Goal: Complete application form

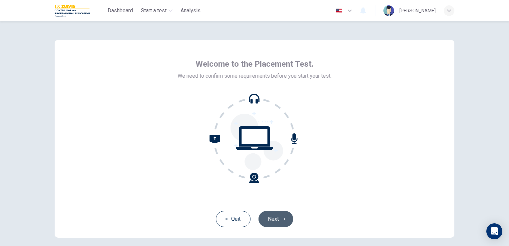
click at [273, 220] on button "Next" at bounding box center [275, 219] width 35 height 16
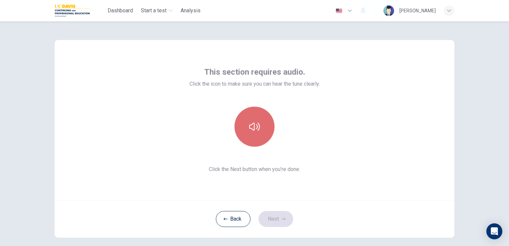
click at [261, 143] on button "button" at bounding box center [254, 127] width 40 height 40
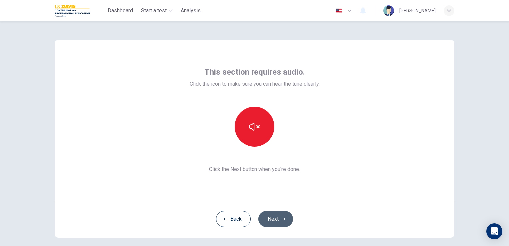
click at [271, 218] on button "Next" at bounding box center [275, 219] width 35 height 16
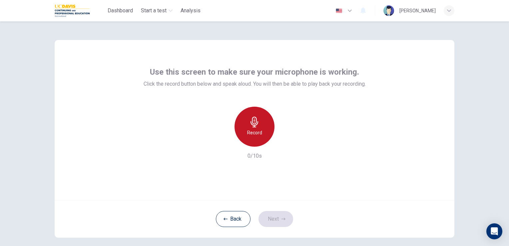
click at [258, 126] on div "Record" at bounding box center [254, 127] width 40 height 40
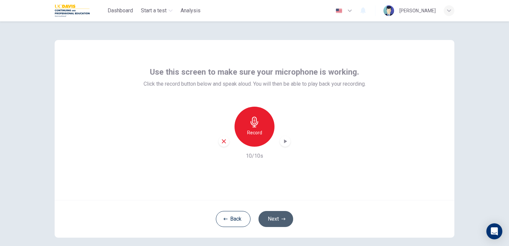
click at [268, 222] on button "Next" at bounding box center [275, 219] width 35 height 16
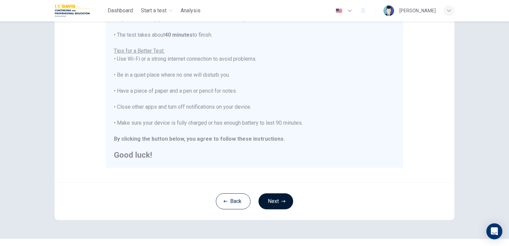
scroll to position [124, 0]
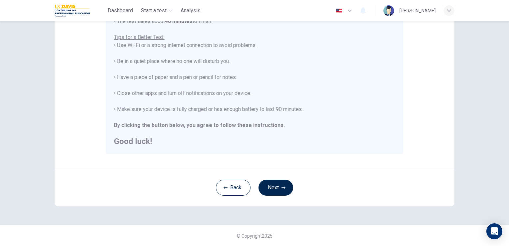
click at [270, 204] on div "Back Next" at bounding box center [254, 187] width 399 height 38
click at [274, 197] on div "Back Next" at bounding box center [254, 187] width 399 height 38
click at [276, 201] on div "Back Next" at bounding box center [254, 187] width 399 height 38
click at [274, 188] on button "Next" at bounding box center [275, 187] width 35 height 16
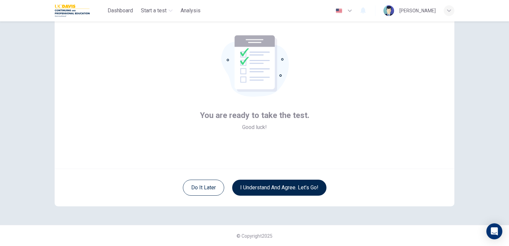
scroll to position [31, 0]
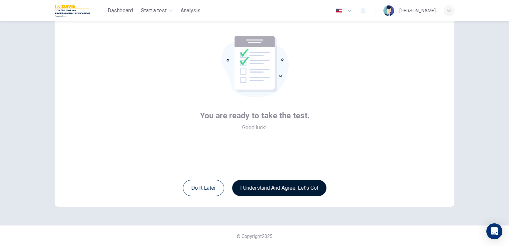
click at [268, 186] on button "I understand and agree. Let’s go!" at bounding box center [279, 188] width 94 height 16
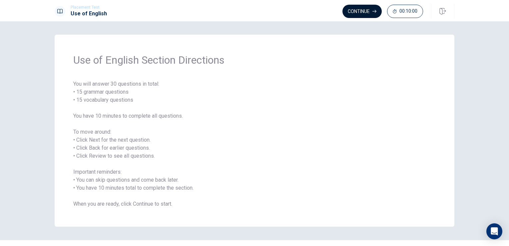
click at [357, 10] on button "Continue" at bounding box center [361, 11] width 39 height 13
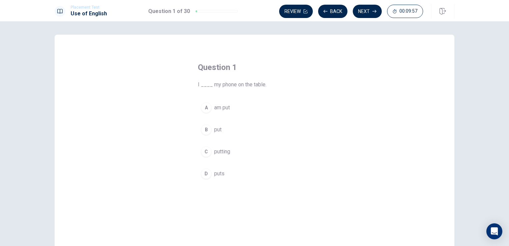
click at [203, 128] on div "B" at bounding box center [206, 129] width 11 height 11
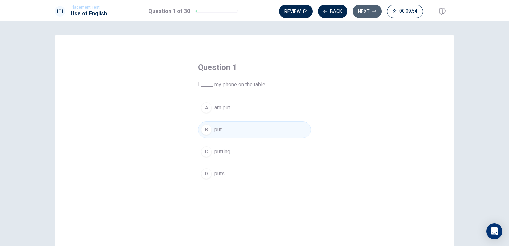
click at [373, 9] on icon "button" at bounding box center [374, 11] width 4 height 4
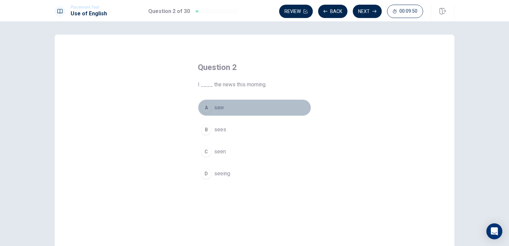
click at [205, 107] on div "A" at bounding box center [206, 107] width 11 height 11
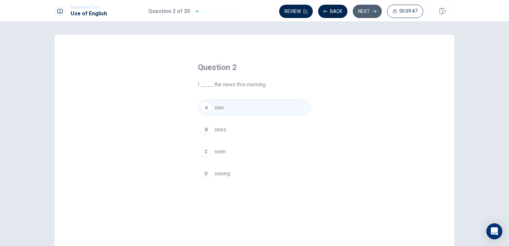
click at [365, 6] on button "Next" at bounding box center [367, 11] width 29 height 13
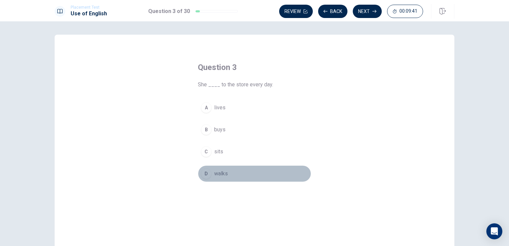
click at [207, 177] on div "D" at bounding box center [206, 173] width 11 height 11
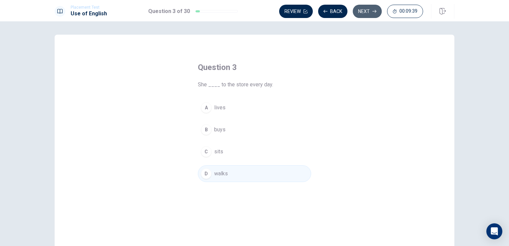
click at [362, 7] on button "Next" at bounding box center [367, 11] width 29 height 13
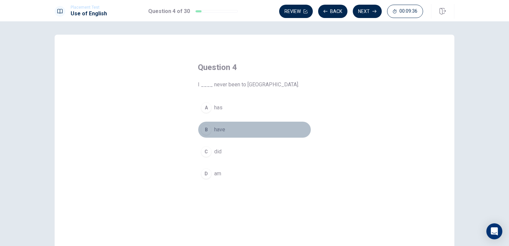
click at [209, 128] on div "B" at bounding box center [206, 129] width 11 height 11
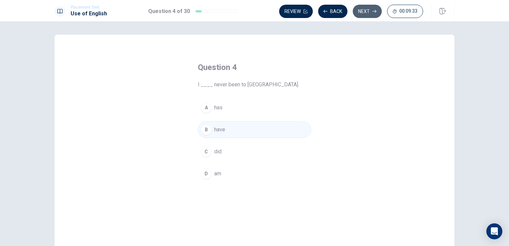
click at [365, 12] on button "Next" at bounding box center [367, 11] width 29 height 13
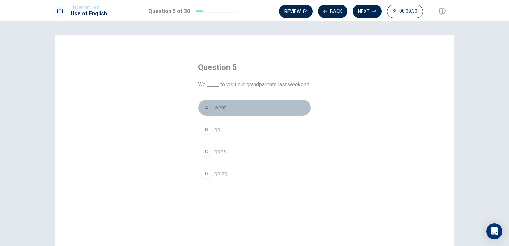
click at [214, 108] on span "went" at bounding box center [219, 108] width 11 height 8
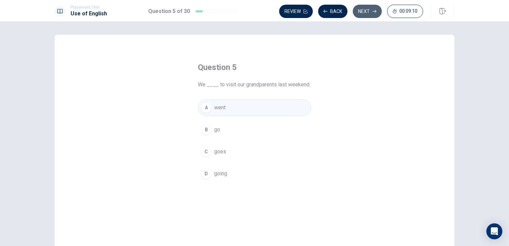
click at [369, 13] on button "Next" at bounding box center [367, 11] width 29 height 13
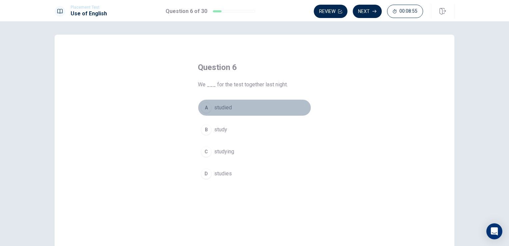
click at [206, 107] on div "A" at bounding box center [206, 107] width 11 height 11
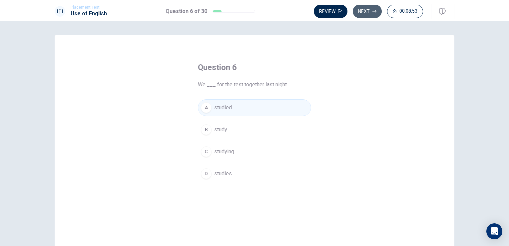
click at [369, 14] on button "Next" at bounding box center [367, 11] width 29 height 13
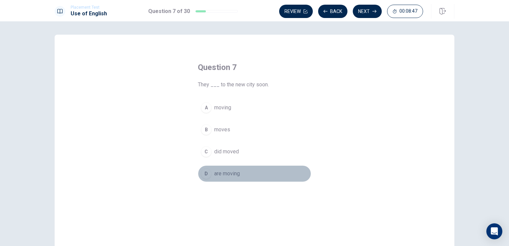
click at [206, 175] on div "D" at bounding box center [206, 173] width 11 height 11
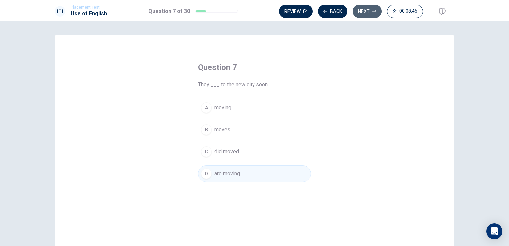
click at [368, 9] on button "Next" at bounding box center [367, 11] width 29 height 13
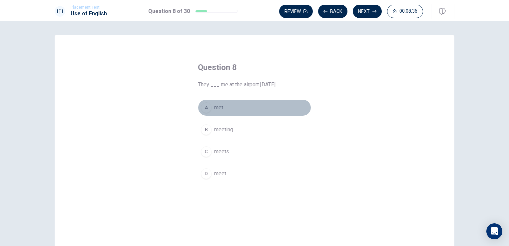
click at [214, 113] on button "A met" at bounding box center [254, 107] width 113 height 17
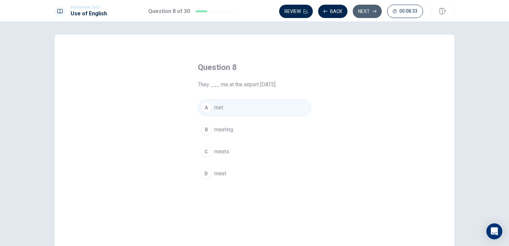
click at [369, 9] on button "Next" at bounding box center [367, 11] width 29 height 13
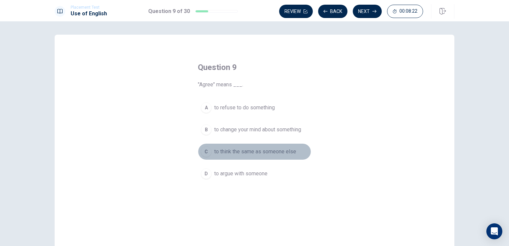
click at [208, 153] on div "C" at bounding box center [206, 151] width 11 height 11
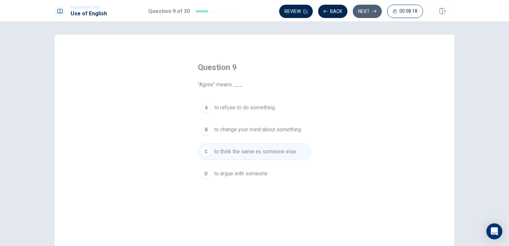
click at [361, 10] on button "Next" at bounding box center [367, 11] width 29 height 13
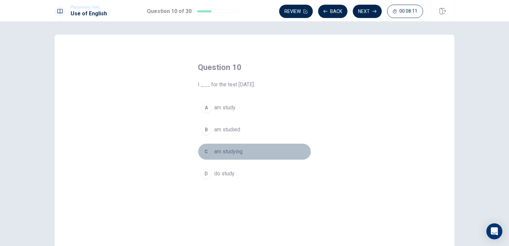
click at [205, 155] on div "C" at bounding box center [206, 151] width 11 height 11
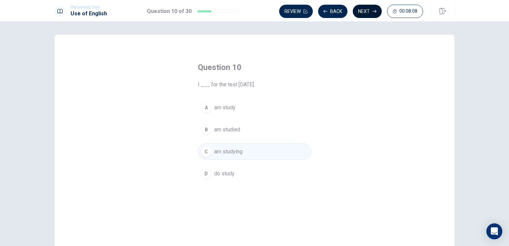
click at [370, 14] on button "Next" at bounding box center [367, 11] width 29 height 13
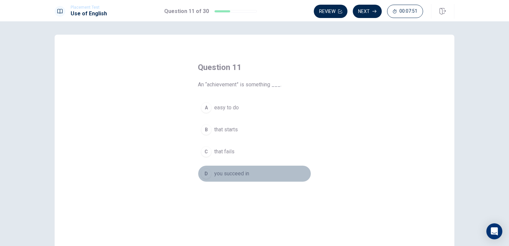
click at [203, 176] on div "D" at bounding box center [206, 173] width 11 height 11
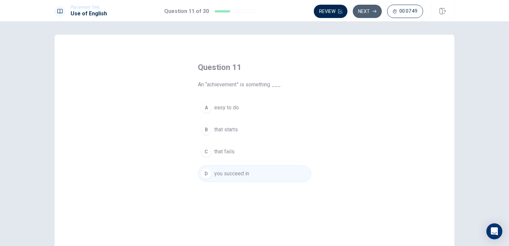
click at [361, 12] on button "Next" at bounding box center [367, 11] width 29 height 13
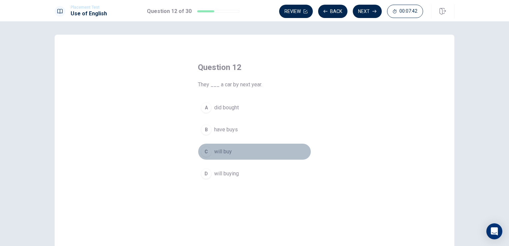
click at [204, 155] on div "C" at bounding box center [206, 151] width 11 height 11
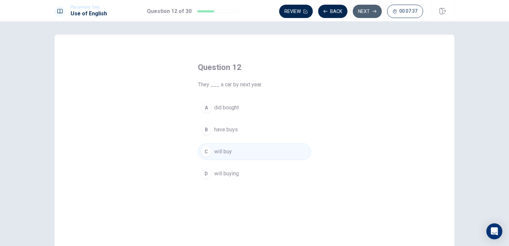
click at [365, 8] on button "Next" at bounding box center [367, 11] width 29 height 13
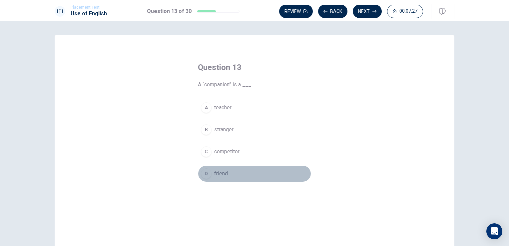
click at [206, 177] on div "D" at bounding box center [206, 173] width 11 height 11
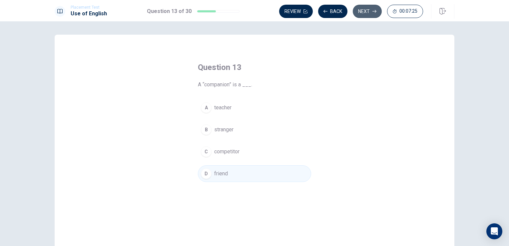
click at [367, 8] on button "Next" at bounding box center [367, 11] width 29 height 13
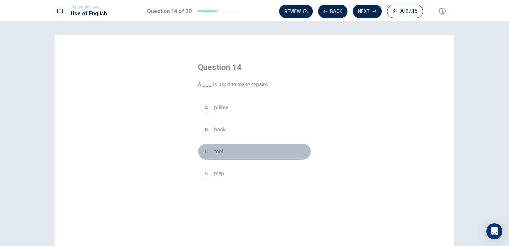
click at [216, 154] on span "tool" at bounding box center [218, 151] width 9 height 8
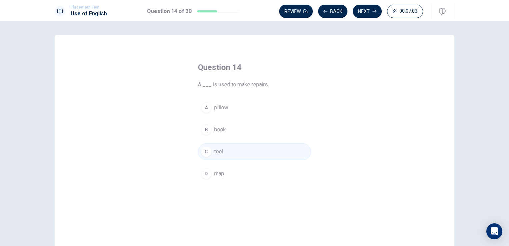
click at [224, 172] on button "D map" at bounding box center [254, 173] width 113 height 17
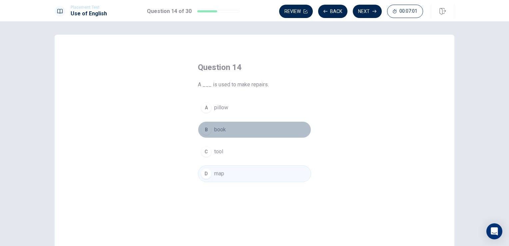
click at [223, 128] on span "book" at bounding box center [220, 130] width 12 height 8
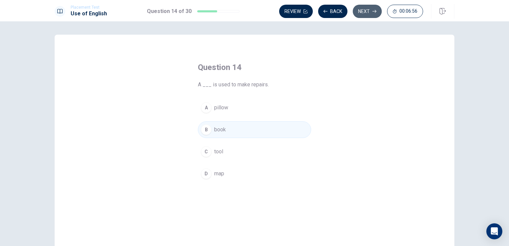
click at [365, 10] on button "Next" at bounding box center [367, 11] width 29 height 13
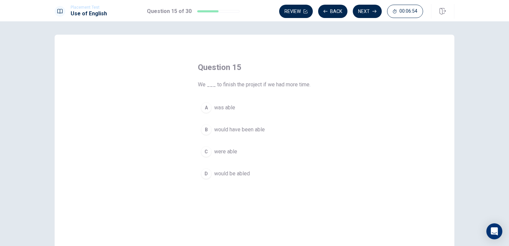
click at [227, 105] on span "was able" at bounding box center [224, 108] width 21 height 8
click at [228, 152] on span "were able" at bounding box center [225, 151] width 23 height 8
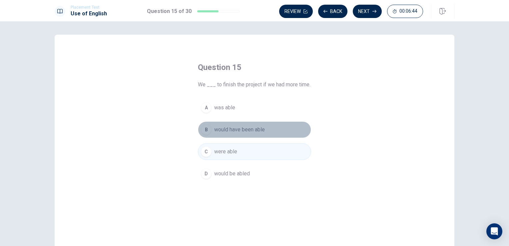
click at [241, 129] on span "would have been able" at bounding box center [239, 130] width 51 height 8
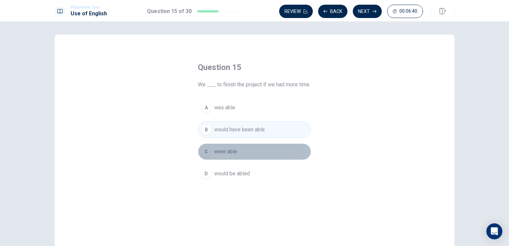
click at [230, 150] on span "were able" at bounding box center [225, 151] width 23 height 8
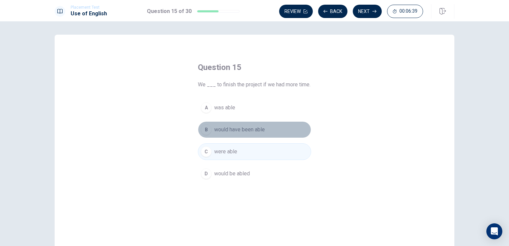
click at [238, 130] on span "would have been able" at bounding box center [239, 130] width 51 height 8
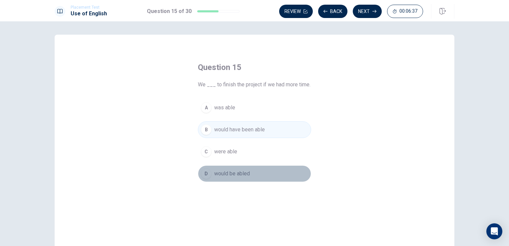
click at [237, 175] on span "would be abled" at bounding box center [232, 173] width 36 height 8
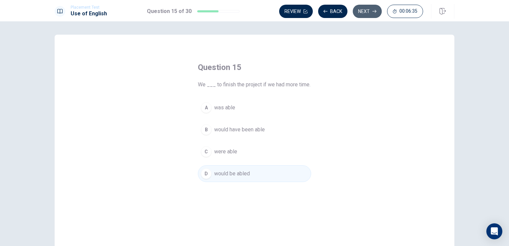
click at [367, 9] on button "Next" at bounding box center [367, 11] width 29 height 13
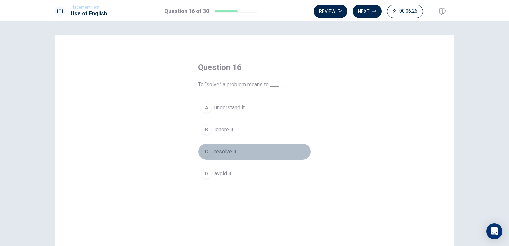
click at [228, 152] on span "resolve it" at bounding box center [225, 151] width 22 height 8
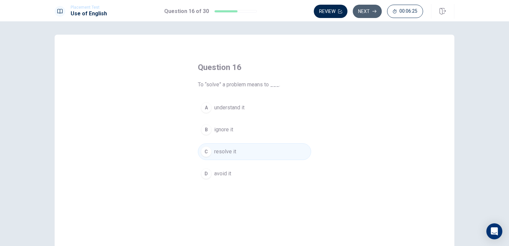
click at [368, 12] on button "Next" at bounding box center [367, 11] width 29 height 13
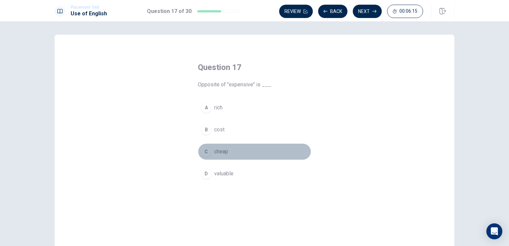
click at [217, 150] on span "cheap" at bounding box center [221, 151] width 14 height 8
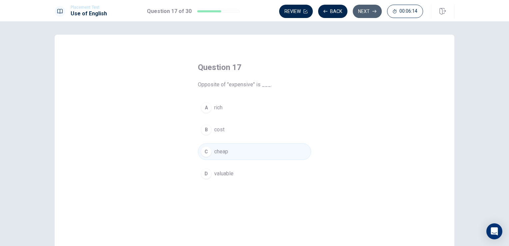
click at [362, 15] on button "Next" at bounding box center [367, 11] width 29 height 13
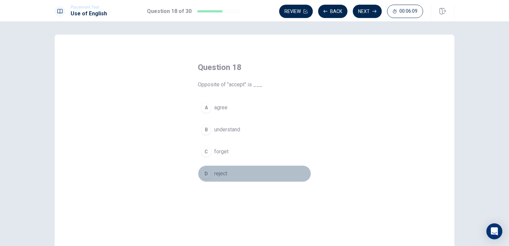
click at [216, 174] on span "reject" at bounding box center [220, 173] width 13 height 8
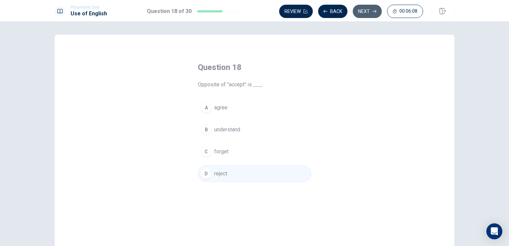
click at [368, 9] on button "Next" at bounding box center [367, 11] width 29 height 13
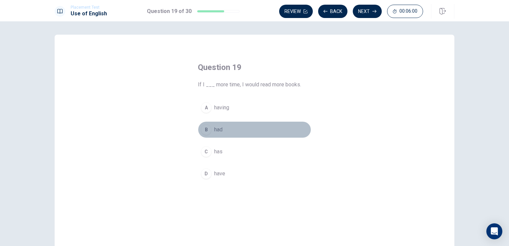
click at [218, 126] on span "had" at bounding box center [218, 130] width 8 height 8
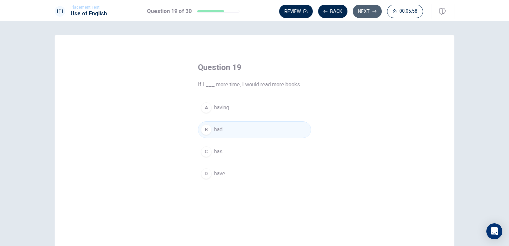
click at [363, 9] on button "Next" at bounding box center [367, 11] width 29 height 13
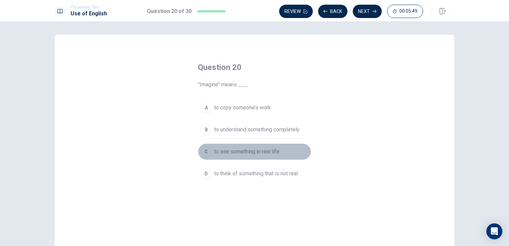
click at [228, 153] on span "to see something in real life" at bounding box center [246, 151] width 65 height 8
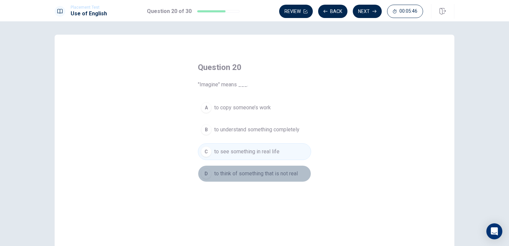
click at [236, 175] on span "to think of something that is not real" at bounding box center [256, 173] width 84 height 8
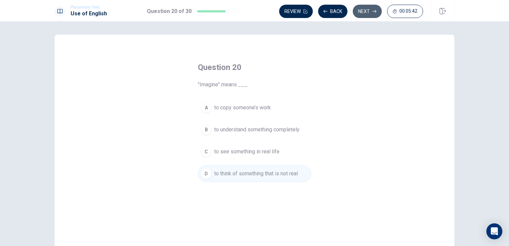
click at [361, 11] on button "Next" at bounding box center [367, 11] width 29 height 13
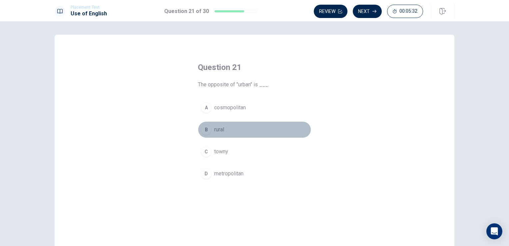
click at [219, 130] on span "rural" at bounding box center [219, 130] width 10 height 8
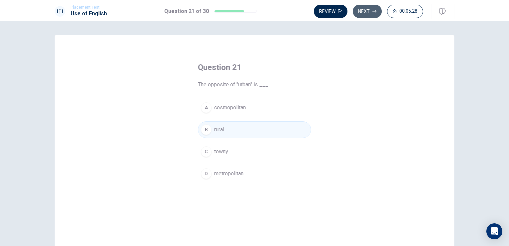
click at [361, 11] on button "Next" at bounding box center [367, 11] width 29 height 13
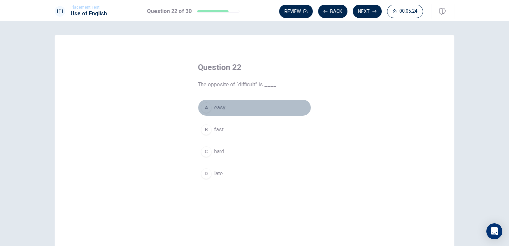
click at [222, 110] on span "easy" at bounding box center [219, 108] width 11 height 8
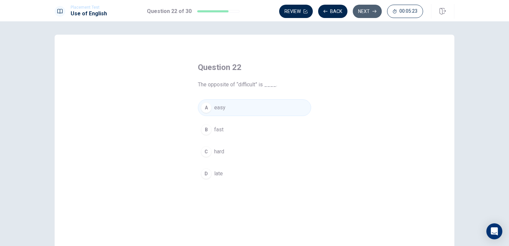
click at [365, 9] on button "Next" at bounding box center [367, 11] width 29 height 13
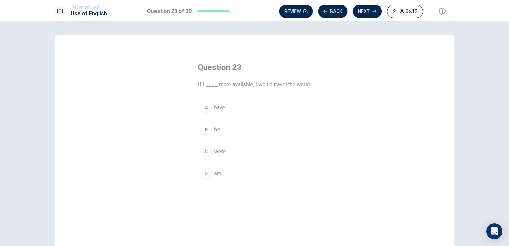
click at [215, 152] on span "were" at bounding box center [220, 151] width 12 height 8
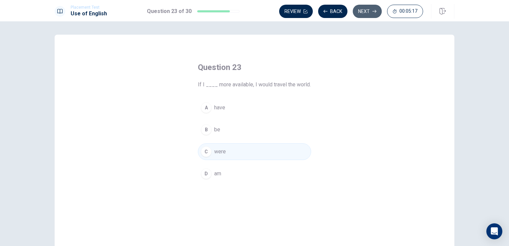
click at [360, 8] on button "Next" at bounding box center [367, 11] width 29 height 13
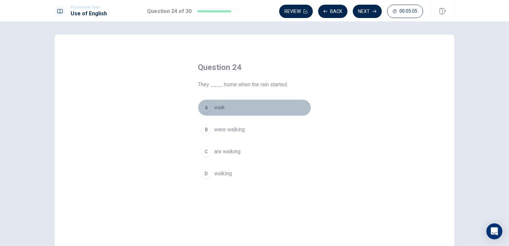
click at [215, 109] on span "walk" at bounding box center [219, 108] width 11 height 8
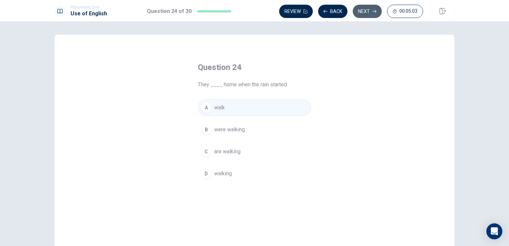
click at [367, 9] on button "Next" at bounding box center [367, 11] width 29 height 13
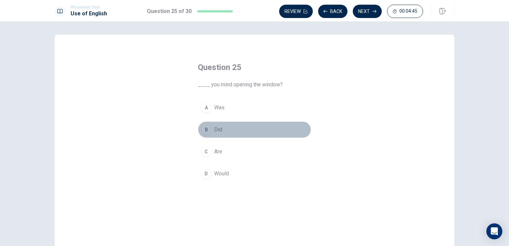
click at [212, 132] on button "B Did" at bounding box center [254, 129] width 113 height 17
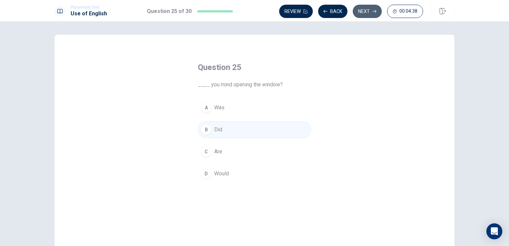
click at [365, 10] on button "Next" at bounding box center [367, 11] width 29 height 13
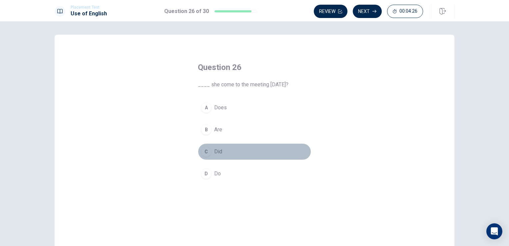
click at [219, 152] on span "Did" at bounding box center [218, 151] width 8 height 8
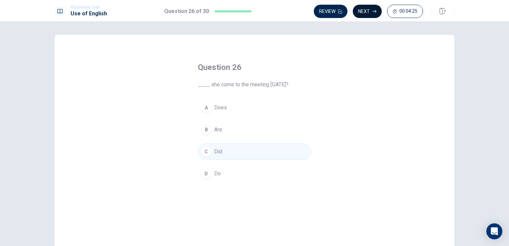
click at [367, 15] on button "Next" at bounding box center [367, 11] width 29 height 13
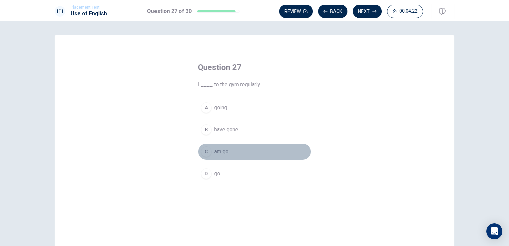
click at [220, 151] on span "am go" at bounding box center [221, 151] width 14 height 8
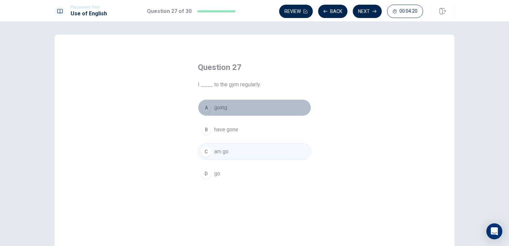
click at [218, 104] on span "going" at bounding box center [220, 108] width 13 height 8
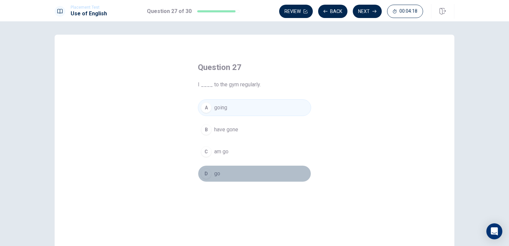
click at [217, 172] on span "go" at bounding box center [217, 173] width 6 height 8
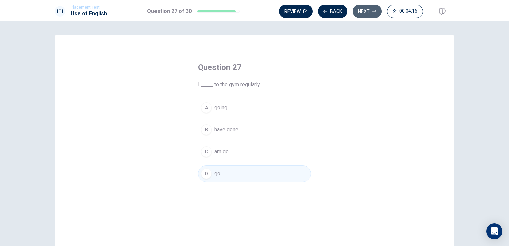
click at [360, 14] on button "Next" at bounding box center [367, 11] width 29 height 13
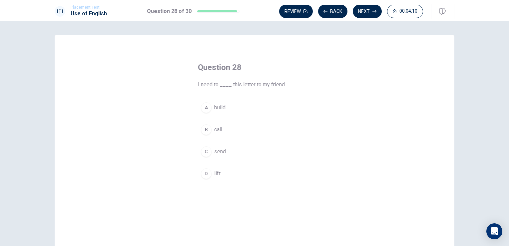
click at [217, 126] on span "call" at bounding box center [218, 130] width 8 height 8
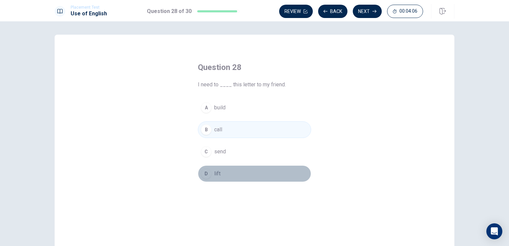
click at [219, 170] on button "D lift" at bounding box center [254, 173] width 113 height 17
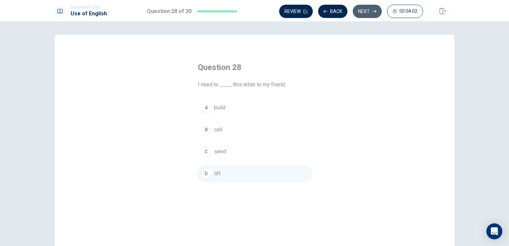
click at [364, 12] on button "Next" at bounding box center [367, 11] width 29 height 13
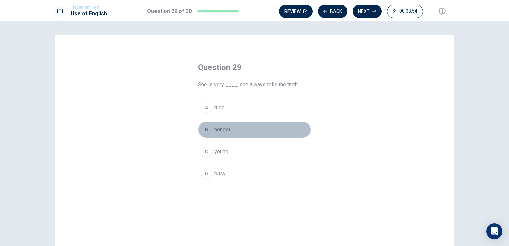
click at [223, 130] on span "honest" at bounding box center [222, 130] width 16 height 8
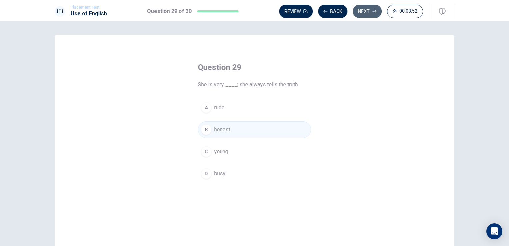
click at [366, 15] on button "Next" at bounding box center [367, 11] width 29 height 13
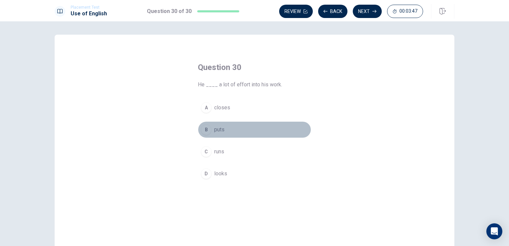
drag, startPoint x: 224, startPoint y: 128, endPoint x: 227, endPoint y: 126, distance: 4.5
click at [227, 126] on button "B puts" at bounding box center [254, 129] width 113 height 17
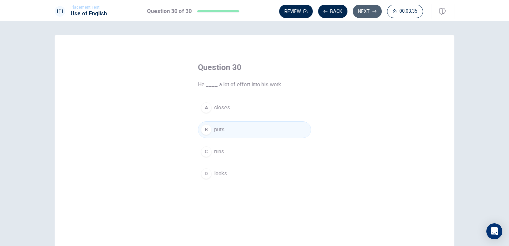
click at [369, 13] on button "Next" at bounding box center [367, 11] width 29 height 13
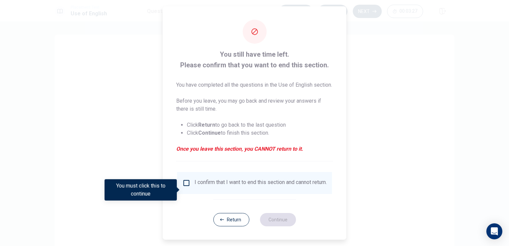
scroll to position [10, 0]
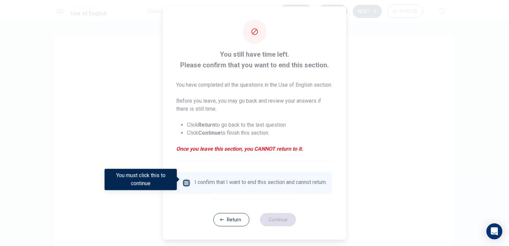
click at [184, 182] on input "You must click this to continue" at bounding box center [186, 183] width 8 height 8
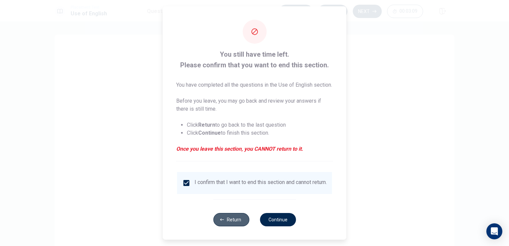
click at [237, 215] on button "Return" at bounding box center [231, 219] width 36 height 13
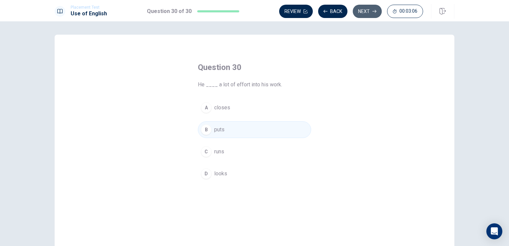
click at [364, 12] on button "Next" at bounding box center [367, 11] width 29 height 13
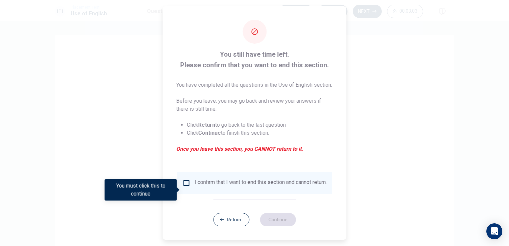
click at [189, 187] on div "I confirm that I want to end this section and cannot return." at bounding box center [254, 183] width 144 height 8
click at [187, 187] on input "You must click this to continue" at bounding box center [186, 183] width 8 height 8
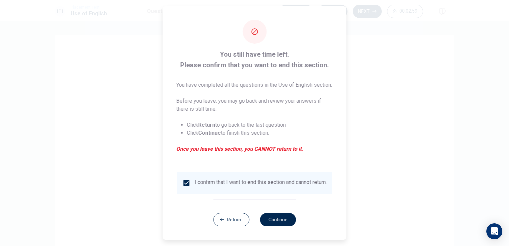
scroll to position [7, 0]
click at [278, 224] on button "Continue" at bounding box center [278, 219] width 36 height 13
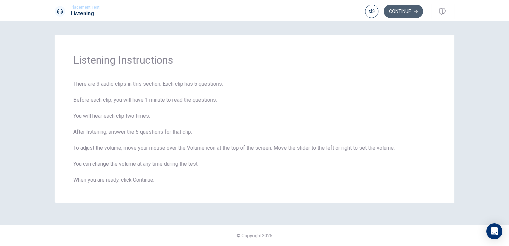
click at [396, 15] on button "Continue" at bounding box center [402, 11] width 39 height 13
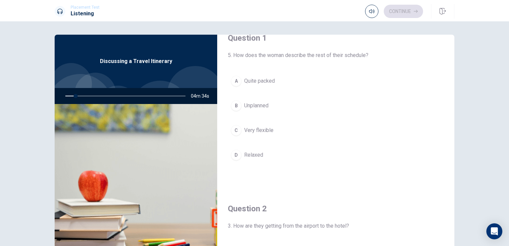
scroll to position [16, 0]
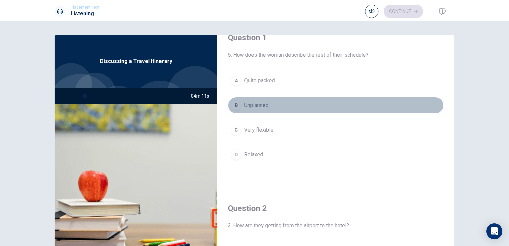
click at [352, 101] on button "B Unplanned" at bounding box center [336, 105] width 216 height 17
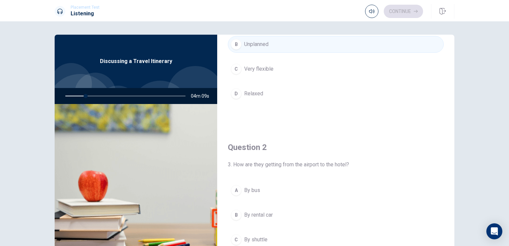
scroll to position [77, 0]
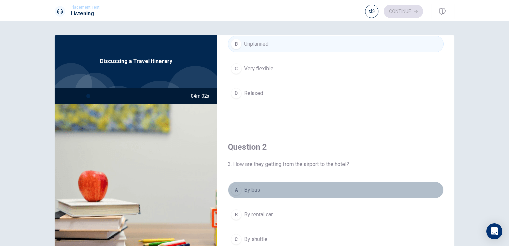
click at [353, 188] on button "A By bus" at bounding box center [336, 189] width 216 height 17
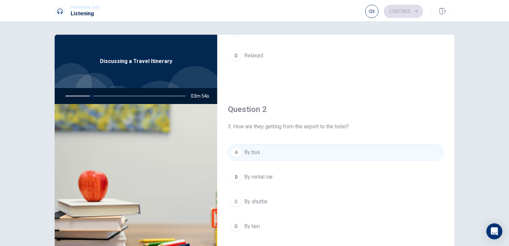
scroll to position [116, 0]
type input "23"
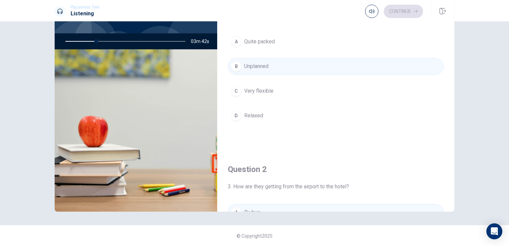
scroll to position [0, 0]
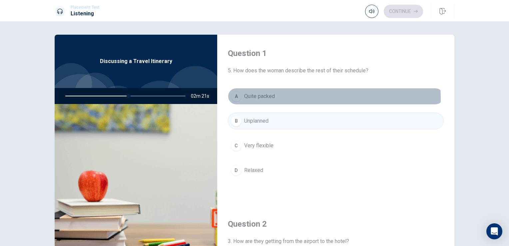
click at [274, 98] on button "A Quite packed" at bounding box center [336, 96] width 216 height 17
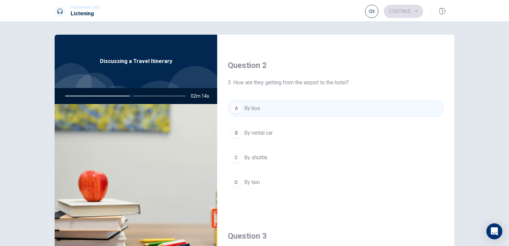
scroll to position [158, 0]
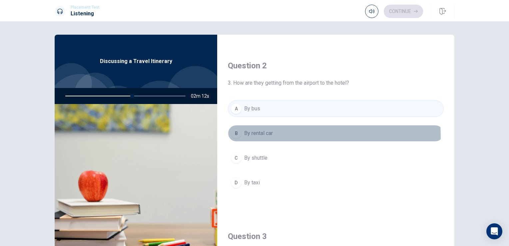
click at [266, 135] on span "By rental car" at bounding box center [258, 133] width 29 height 8
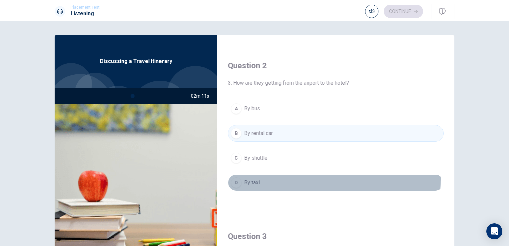
click at [260, 178] on button "D By taxi" at bounding box center [336, 182] width 216 height 17
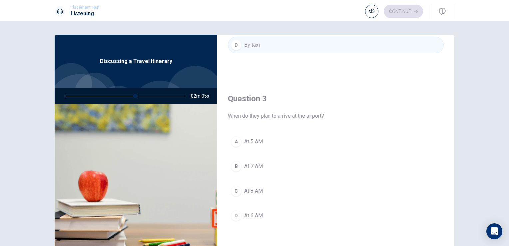
scroll to position [297, 0]
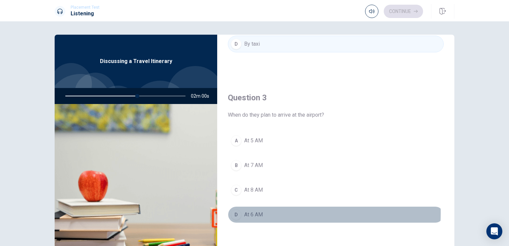
click at [255, 211] on span "At 6 AM" at bounding box center [253, 214] width 19 height 8
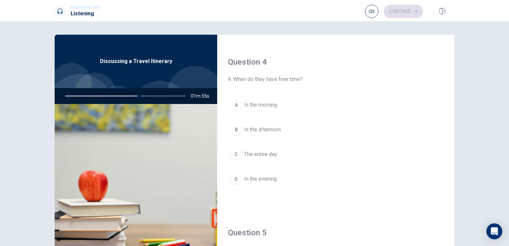
scroll to position [503, 0]
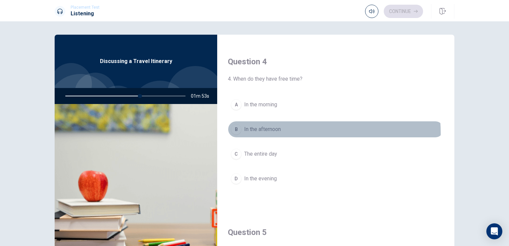
click at [274, 131] on button "B In the afternoon" at bounding box center [336, 129] width 216 height 17
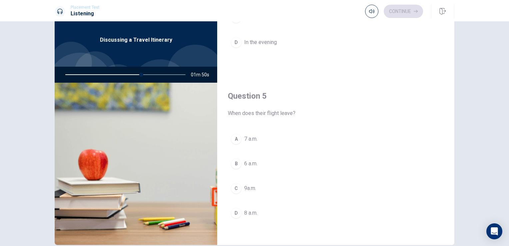
scroll to position [47, 0]
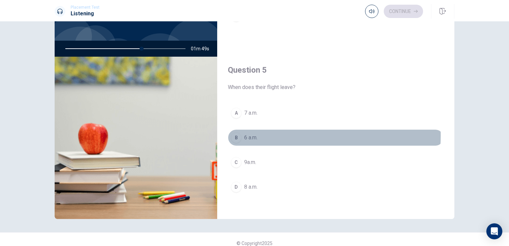
click at [258, 133] on button "B 6 a.m." at bounding box center [336, 137] width 216 height 17
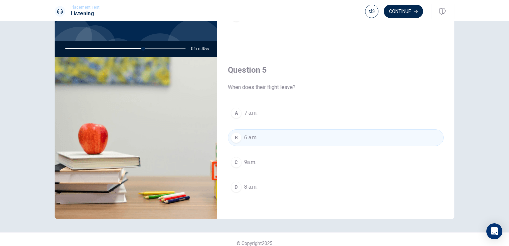
scroll to position [55, 0]
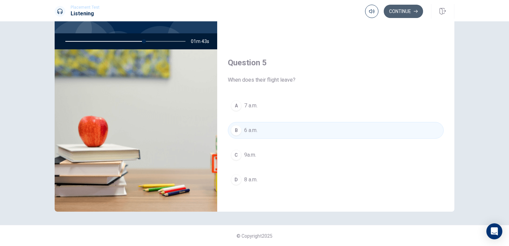
click at [412, 9] on button "Continue" at bounding box center [402, 11] width 39 height 13
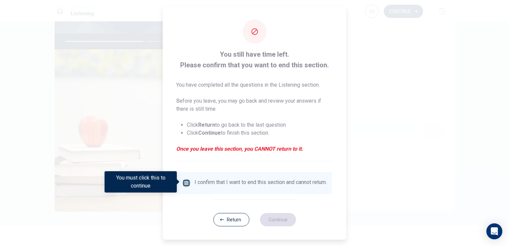
click at [185, 179] on input "You must click this to continue" at bounding box center [186, 183] width 8 height 8
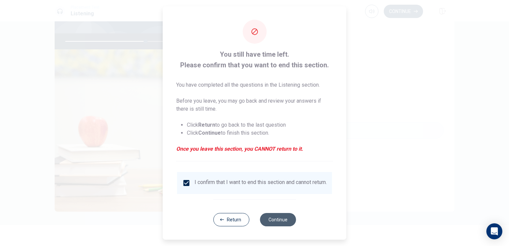
click at [284, 223] on button "Continue" at bounding box center [278, 219] width 36 height 13
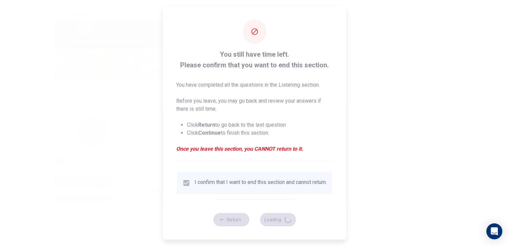
type input "67"
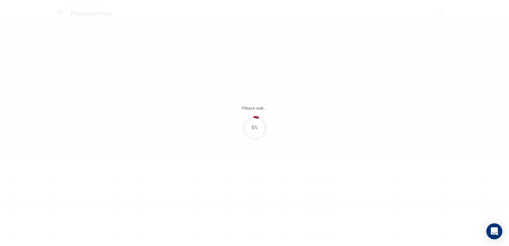
scroll to position [0, 0]
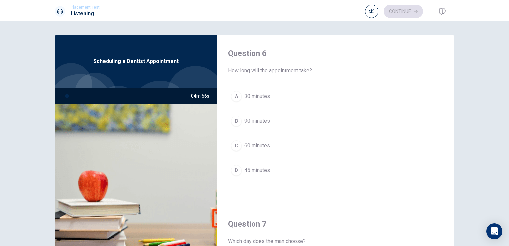
drag, startPoint x: 67, startPoint y: 96, endPoint x: 77, endPoint y: 97, distance: 9.7
click at [77, 97] on div at bounding box center [123, 96] width 133 height 16
click at [80, 96] on div at bounding box center [123, 96] width 133 height 16
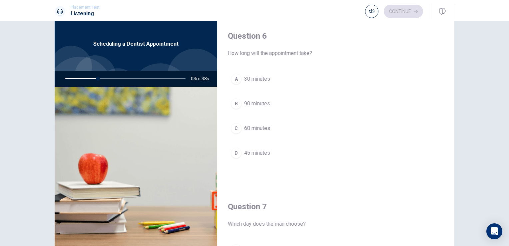
scroll to position [17, 0]
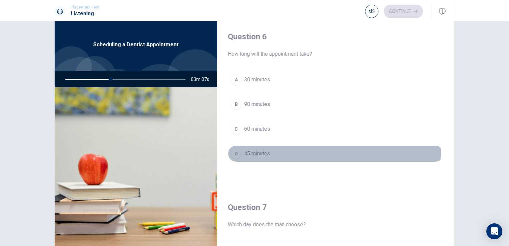
click at [249, 152] on span "45 minutes" at bounding box center [257, 153] width 26 height 8
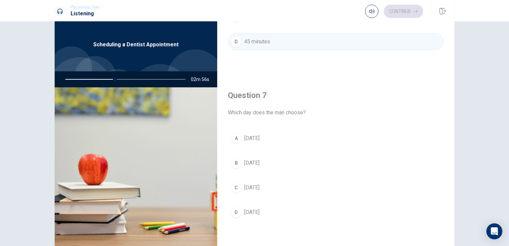
scroll to position [113, 0]
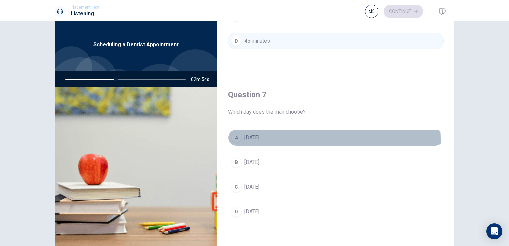
click at [259, 139] on span "[DATE]" at bounding box center [251, 137] width 15 height 8
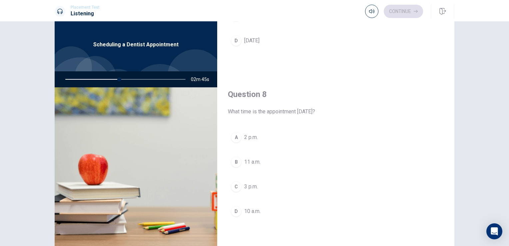
scroll to position [284, 0]
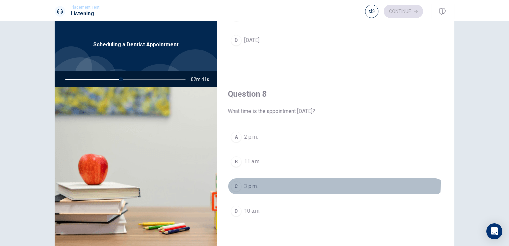
click at [252, 182] on span "3 p.m." at bounding box center [251, 186] width 14 height 8
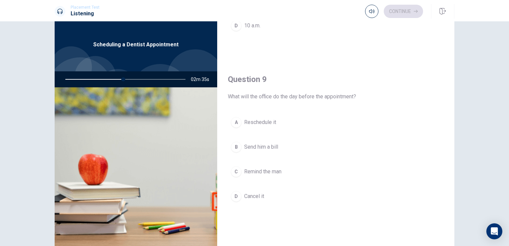
scroll to position [470, 0]
click at [262, 170] on span "Remind the man" at bounding box center [262, 170] width 37 height 8
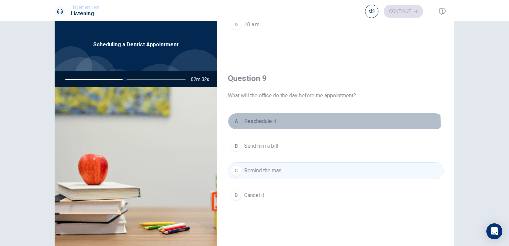
click at [273, 122] on span "Reschedule it" at bounding box center [260, 121] width 32 height 8
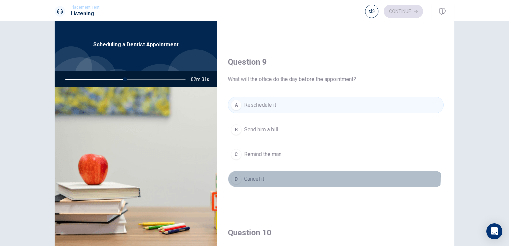
click at [269, 174] on button "D Cancel it" at bounding box center [336, 178] width 216 height 17
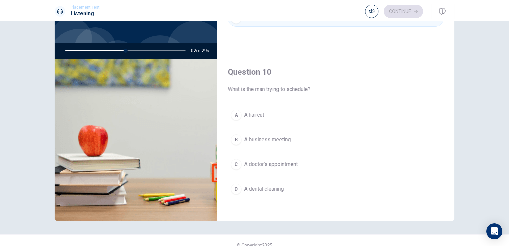
scroll to position [47, 0]
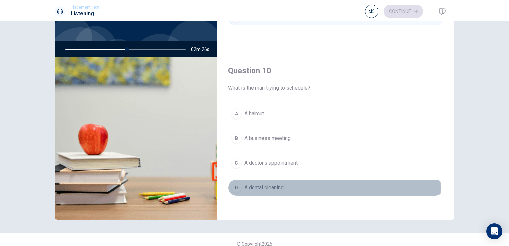
click at [265, 184] on span "A dental cleaning" at bounding box center [264, 187] width 40 height 8
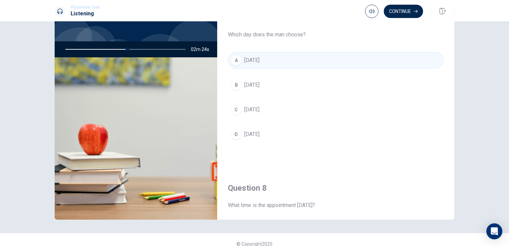
scroll to position [129, 0]
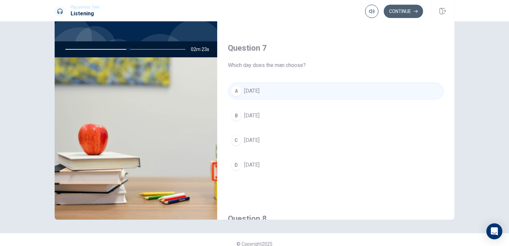
click at [403, 10] on button "Continue" at bounding box center [402, 11] width 39 height 13
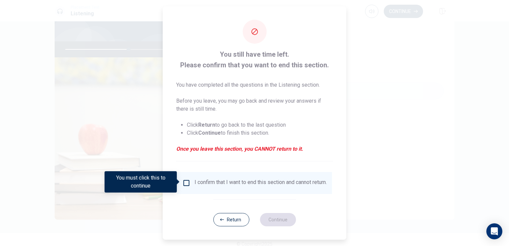
click at [223, 187] on div "I confirm that I want to end this section and cannot return." at bounding box center [260, 183] width 132 height 8
click at [185, 184] on input "You must click this to continue" at bounding box center [186, 183] width 8 height 8
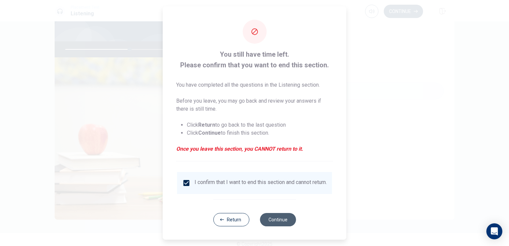
click at [278, 226] on button "Continue" at bounding box center [278, 219] width 36 height 13
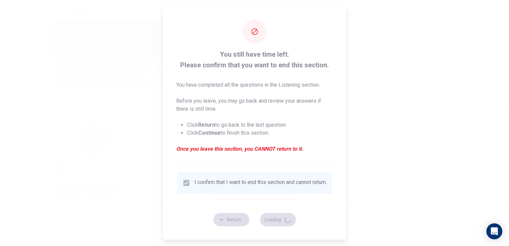
type input "54"
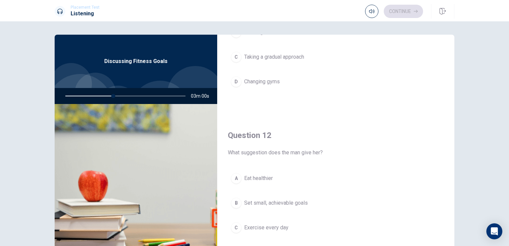
scroll to position [0, 0]
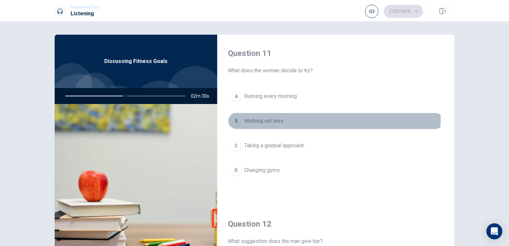
click at [277, 119] on span "Working out less" at bounding box center [263, 121] width 39 height 8
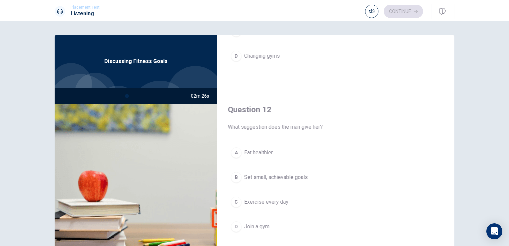
scroll to position [139, 0]
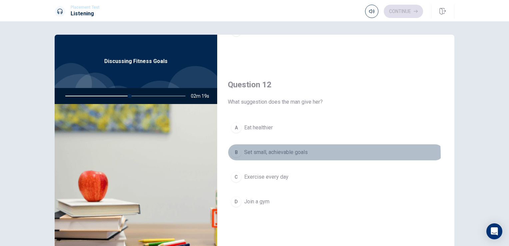
click at [259, 155] on span "Set small, achievable goals" at bounding box center [276, 152] width 64 height 8
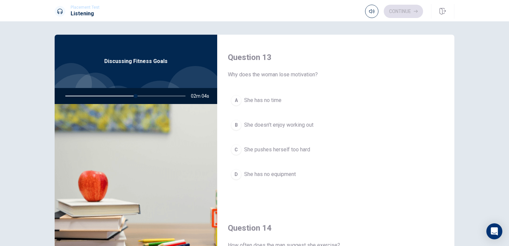
scroll to position [337, 0]
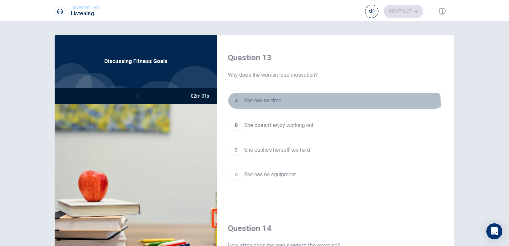
click at [274, 103] on span "She has no time" at bounding box center [262, 101] width 37 height 8
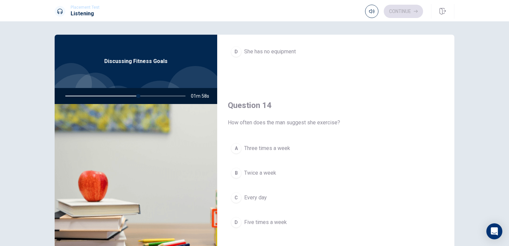
scroll to position [469, 0]
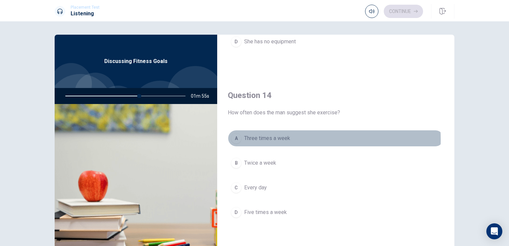
click at [268, 138] on span "Three times a week" at bounding box center [267, 138] width 46 height 8
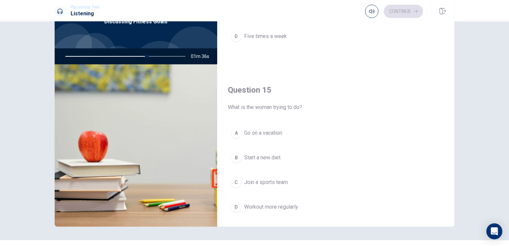
scroll to position [605, 0]
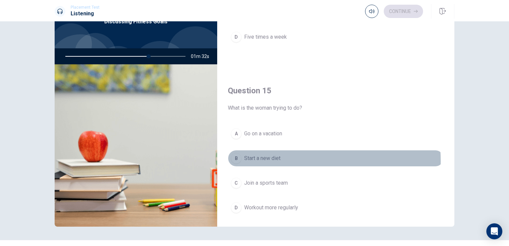
click at [270, 158] on span "Start a new diet" at bounding box center [262, 158] width 36 height 8
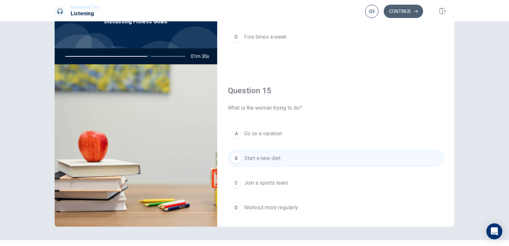
click at [403, 11] on button "Continue" at bounding box center [402, 11] width 39 height 13
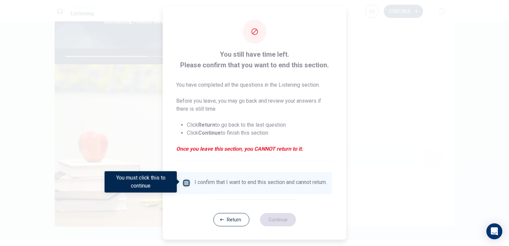
click at [188, 182] on input "You must click this to continue" at bounding box center [186, 183] width 8 height 8
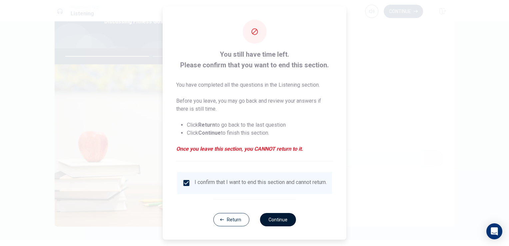
click at [281, 219] on button "Continue" at bounding box center [278, 219] width 36 height 13
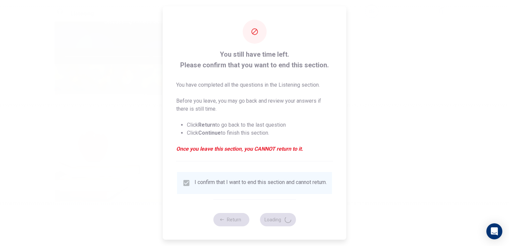
type input "72"
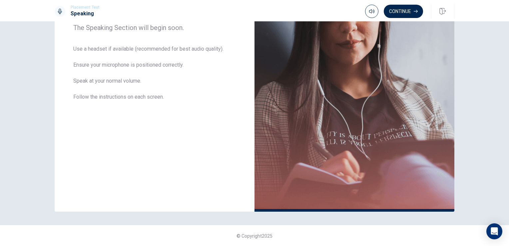
scroll to position [0, 0]
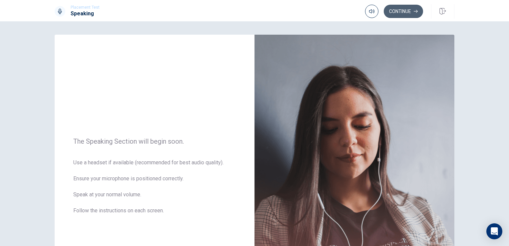
click at [401, 8] on button "Continue" at bounding box center [402, 11] width 39 height 13
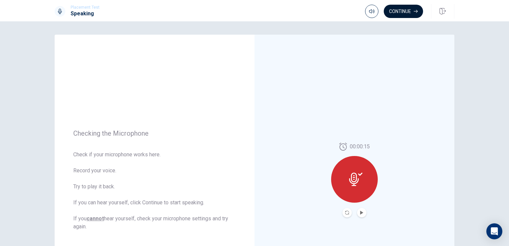
click at [407, 11] on button "Continue" at bounding box center [402, 11] width 39 height 13
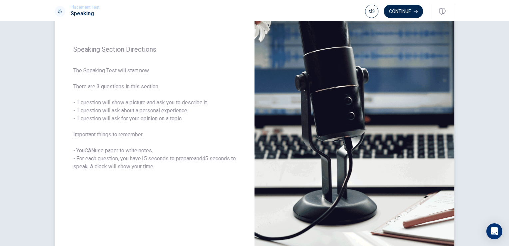
scroll to position [25, 0]
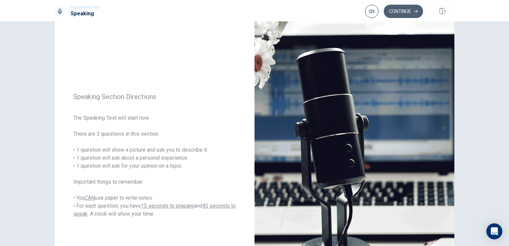
click at [411, 15] on button "Continue" at bounding box center [402, 11] width 39 height 13
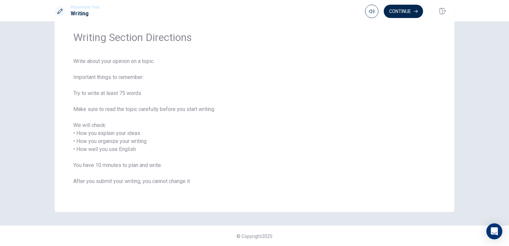
scroll to position [0, 0]
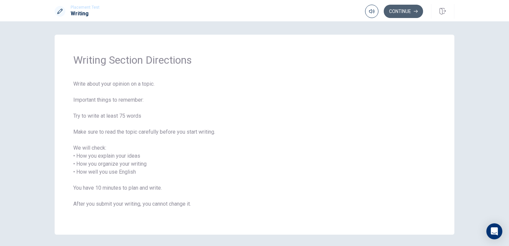
click at [394, 13] on button "Continue" at bounding box center [402, 11] width 39 height 13
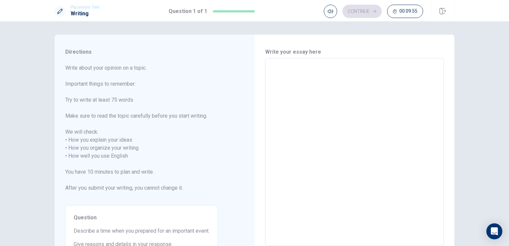
click at [341, 80] on textarea at bounding box center [354, 152] width 169 height 177
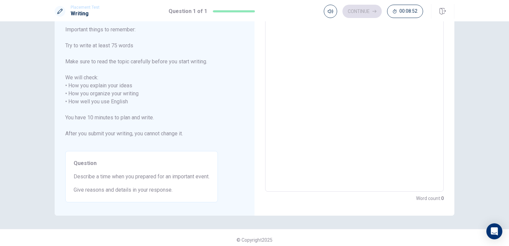
scroll to position [54, 0]
click at [282, 67] on textarea at bounding box center [354, 98] width 169 height 177
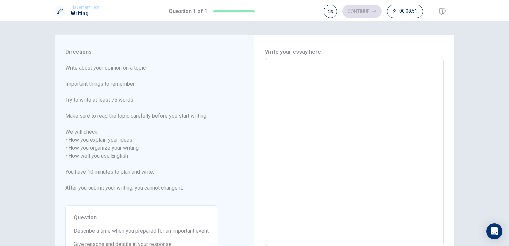
scroll to position [0, 0]
click at [282, 67] on textarea at bounding box center [354, 152] width 169 height 177
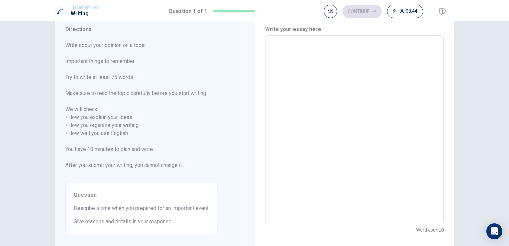
scroll to position [21, 0]
type textarea "I"
type textarea "x"
type textarea "I"
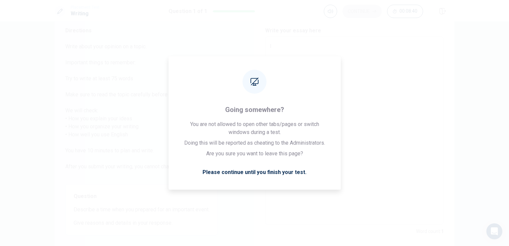
type textarea "x"
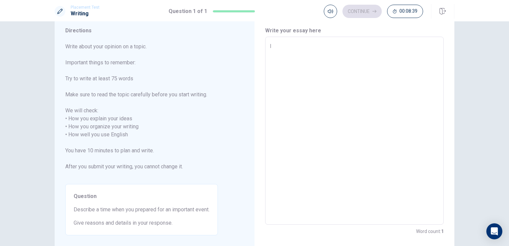
type textarea "I"
click at [127, 100] on span "Write about your opinion on a topic. Important things to remember: Try to write…" at bounding box center [141, 111] width 152 height 136
click at [291, 55] on textarea "I" at bounding box center [354, 130] width 169 height 177
type textarea "x"
type textarea "I"
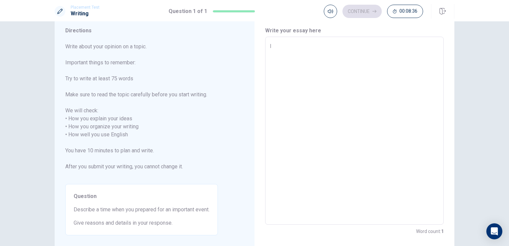
type textarea "x"
type textarea "I"
type textarea "x"
type textarea "I"
type textarea "x"
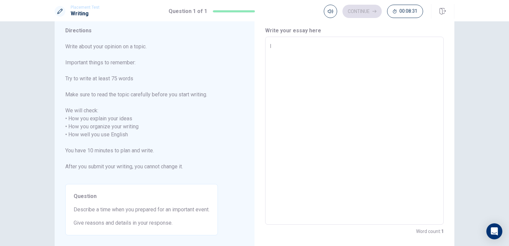
type textarea "I"
type textarea "x"
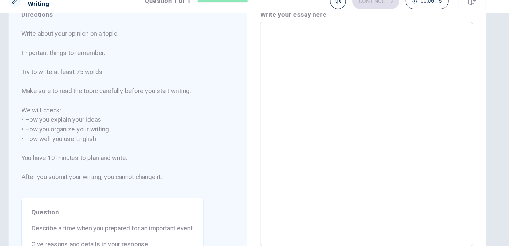
scroll to position [58, 0]
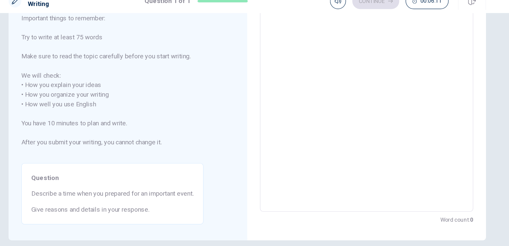
drag, startPoint x: 210, startPoint y: 169, endPoint x: 209, endPoint y: 172, distance: 3.6
click at [209, 172] on div "Question Describe a time when you prepared for an important event. Give reasons…" at bounding box center [141, 172] width 152 height 51
drag, startPoint x: 209, startPoint y: 172, endPoint x: 167, endPoint y: 171, distance: 42.0
click at [167, 171] on span "Describe a time when you prepared for an important event." at bounding box center [142, 172] width 136 height 8
drag, startPoint x: 167, startPoint y: 171, endPoint x: 205, endPoint y: 170, distance: 38.0
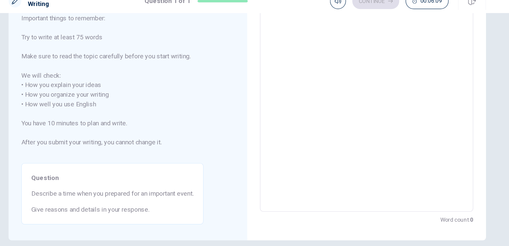
click at [205, 170] on span "Describe a time when you prepared for an important event." at bounding box center [142, 172] width 136 height 8
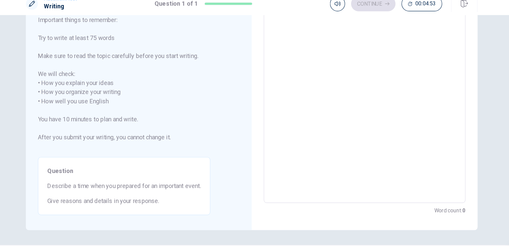
scroll to position [58, 0]
click at [426, 79] on textarea at bounding box center [354, 94] width 169 height 177
click at [373, 81] on textarea at bounding box center [354, 94] width 169 height 177
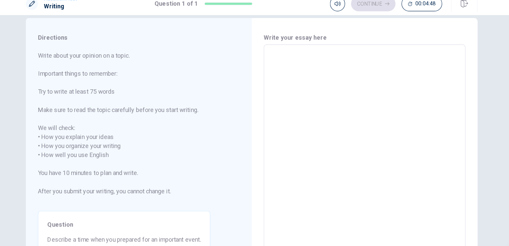
scroll to position [8, 0]
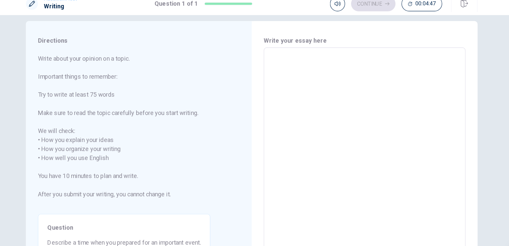
type textarea "M"
type textarea "x"
type textarea "MY"
type textarea "x"
type textarea "MY"
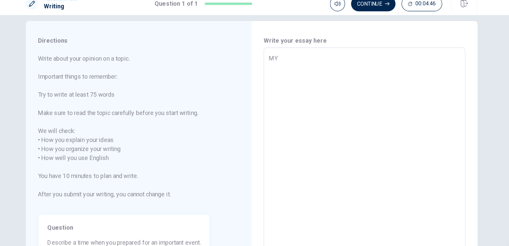
type textarea "x"
type textarea "MY"
type textarea "x"
type textarea "M"
type textarea "x"
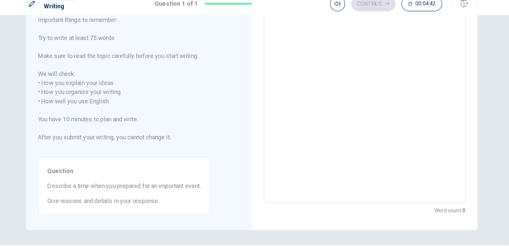
scroll to position [58, 0]
type textarea "M"
type textarea "x"
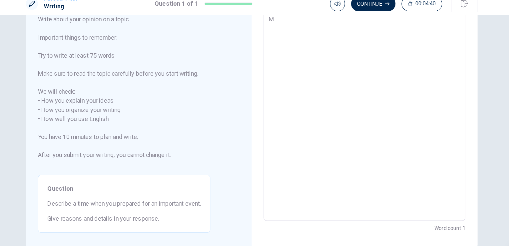
type textarea "My"
type textarea "x"
type textarea "My"
type textarea "x"
type textarea "My i"
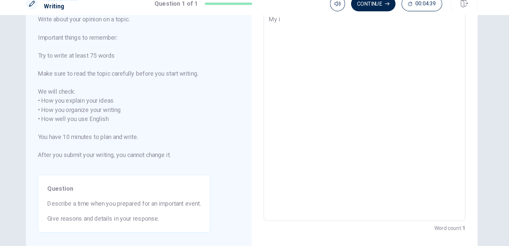
type textarea "x"
type textarea "My im"
type textarea "x"
type textarea "My imp"
type textarea "x"
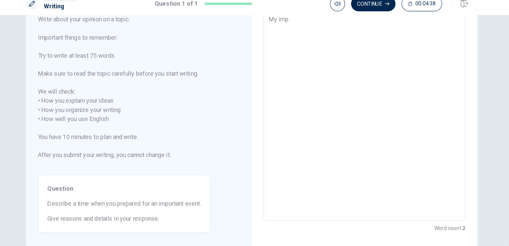
type textarea "My impo"
type textarea "x"
type textarea "My impor"
type textarea "x"
type textarea "My import"
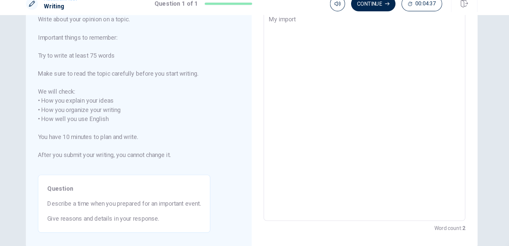
type textarea "x"
type textarea "My importa"
type textarea "x"
type textarea "My importan"
type textarea "x"
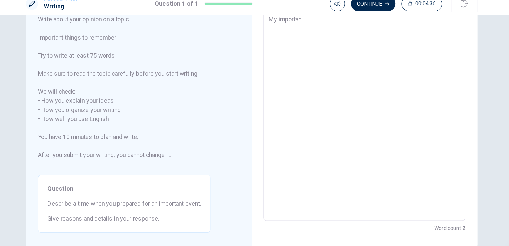
type textarea "My important"
type textarea "x"
type textarea "My important"
type textarea "x"
type textarea "My important e"
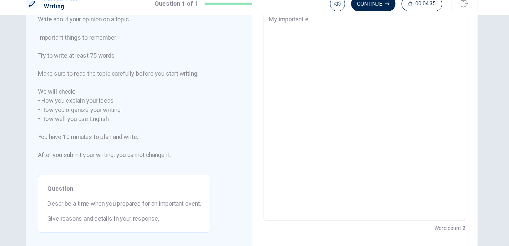
type textarea "x"
type textarea "My important eb"
type textarea "x"
type textarea "My important e"
type textarea "x"
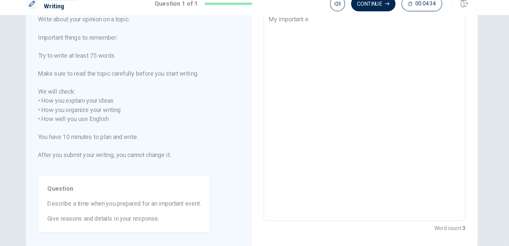
type textarea "My important ev"
type textarea "x"
type textarea "My important eve"
type textarea "x"
type textarea "My important even"
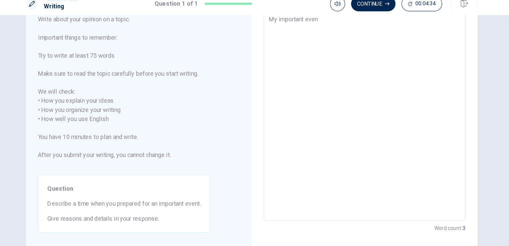
type textarea "x"
type textarea "My important event"
type textarea "x"
type textarea "My important event"
type textarea "x"
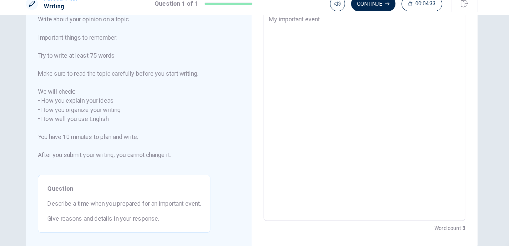
type textarea "My important event w"
type textarea "x"
type textarea "My important event wa"
type textarea "x"
type textarea "My important event was"
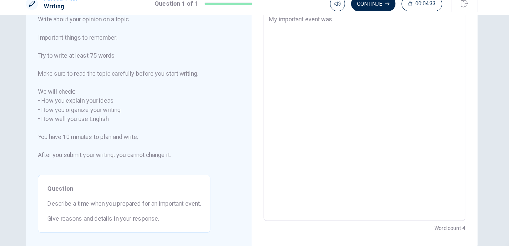
type textarea "x"
type textarea "My important event was"
type textarea "x"
type textarea "My important event was a"
type textarea "x"
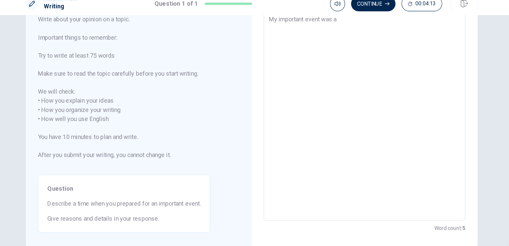
type textarea "My important event was"
type textarea "x"
type textarea "My important event was t"
type textarea "x"
type textarea "My important event was te"
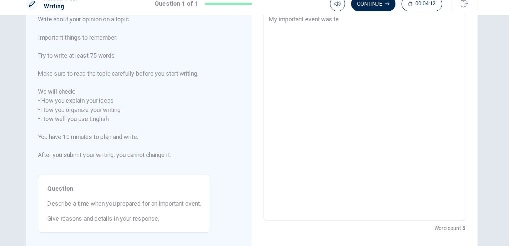
type textarea "x"
type textarea "My important event was tes"
type textarea "x"
type textarea "My important event was test"
type textarea "x"
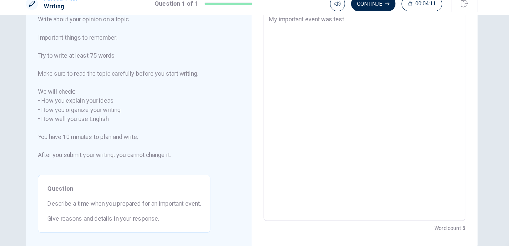
type textarea "My important event was test"
type textarea "x"
type textarea "My important event was test"
type textarea "x"
type textarea "My important event was tes"
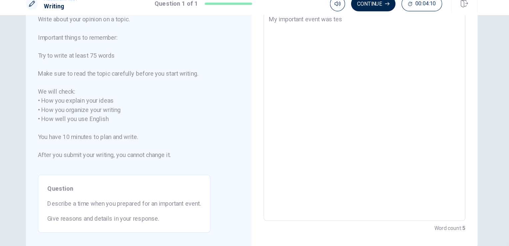
type textarea "x"
type textarea "My important event was te"
type textarea "x"
type textarea "My important event was t"
type textarea "x"
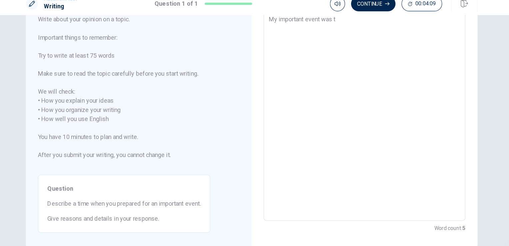
type textarea "My important event was"
type textarea "x"
type textarea "My important event was j"
type textarea "x"
type textarea "My important event was ju"
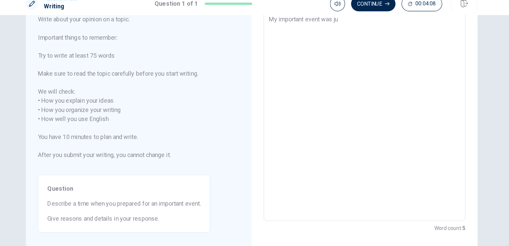
type textarea "x"
type textarea "My important event was jun"
type textarea "x"
type textarea "My important event was juni"
type textarea "x"
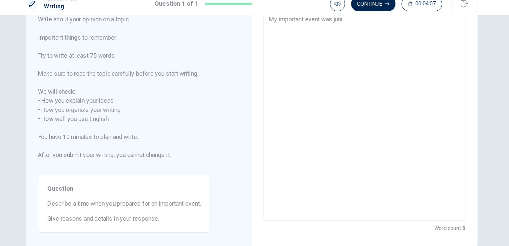
type textarea "My important event was junio"
type textarea "x"
type textarea "My important event was junior"
type textarea "x"
type textarea "My important event was junior"
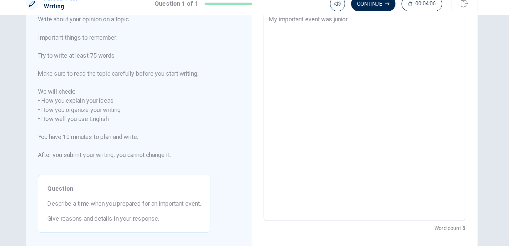
type textarea "x"
type textarea "My important event was junior h"
type textarea "x"
type textarea "My important event was junior hi"
type textarea "x"
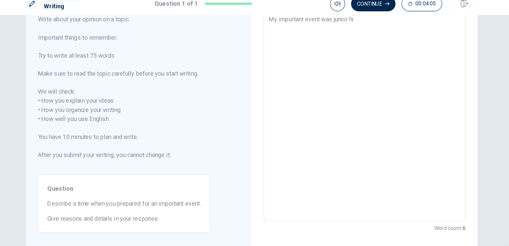
type textarea "My important event was junior hig"
type textarea "x"
type textarea "My important event was junior hi"
type textarea "x"
type textarea "My important event was junior h"
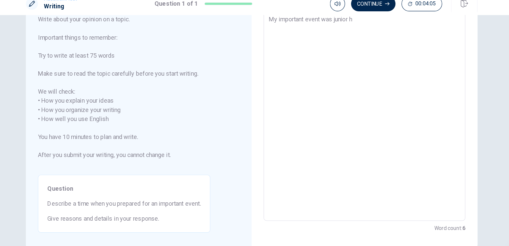
type textarea "x"
type textarea "My important event was junior"
type textarea "x"
type textarea "My important event was junior"
type textarea "x"
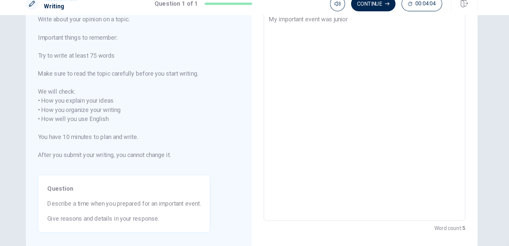
type textarea "My important event was junio"
type textarea "x"
type textarea "My important event was juni"
type textarea "x"
type textarea "My important event was jun"
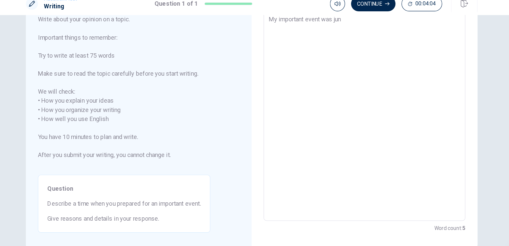
type textarea "x"
type textarea "My important event was ju"
type textarea "x"
type textarea "My important event was j"
type textarea "x"
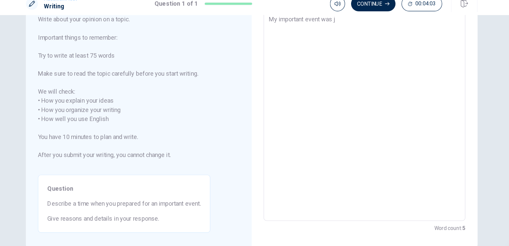
type textarea "My important event was"
type textarea "x"
type textarea "My important event was h"
type textarea "x"
type textarea "My important event was hi"
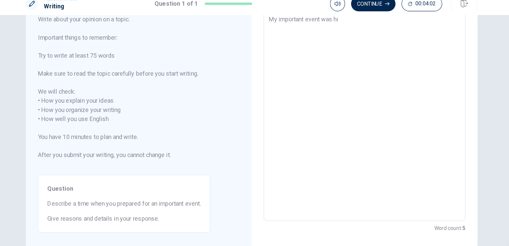
type textarea "x"
type textarea "My important event was hig"
type textarea "x"
type textarea "My important event was high"
type textarea "x"
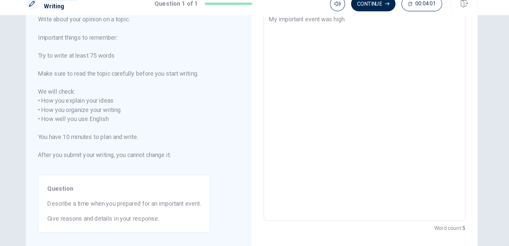
type textarea "My important event was high"
type textarea "x"
type textarea "My important event was high s"
type textarea "x"
type textarea "My important event was high sc"
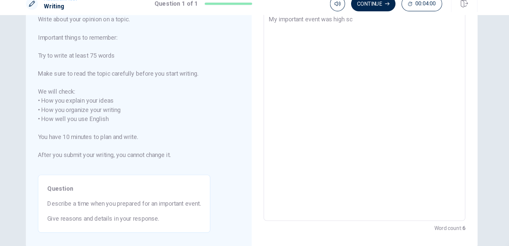
type textarea "x"
type textarea "My important event was high scc"
type textarea "x"
type textarea "My important event was high sc"
type textarea "x"
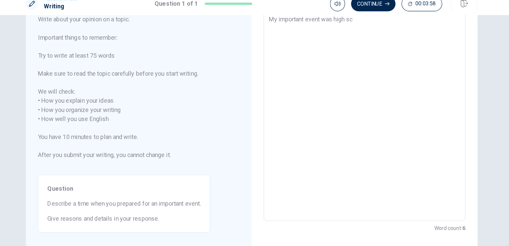
type textarea "My important event was high sch"
type textarea "x"
type textarea "My important event was high scho"
type textarea "x"
type textarea "My important event was high schoo"
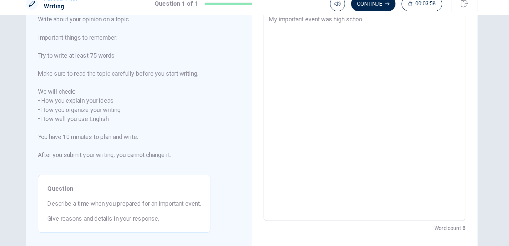
type textarea "x"
type textarea "My important event was high scho"
type textarea "x"
type textarea "My important event was high sch"
type textarea "x"
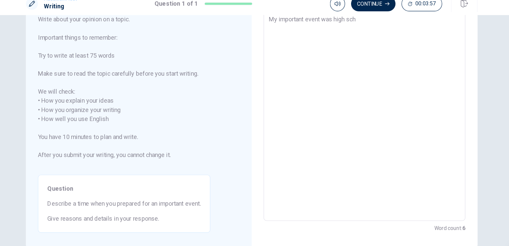
type textarea "My important event was high sc"
type textarea "x"
type textarea "My important event was high s"
type textarea "x"
type textarea "My important event was high"
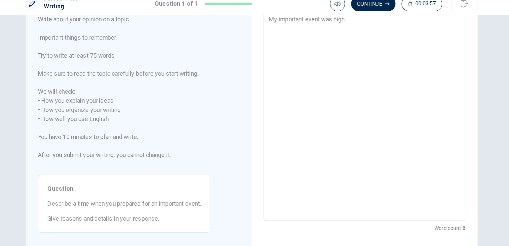
type textarea "x"
type textarea "My important event was high"
type textarea "x"
type textarea "My important event was hig"
type textarea "x"
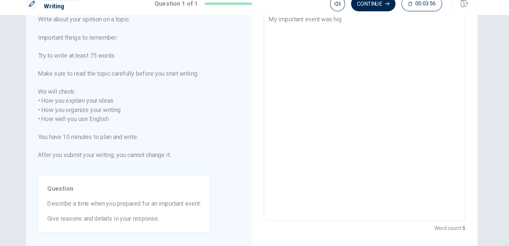
type textarea "My important event was hi"
type textarea "x"
type textarea "My important event was h"
type textarea "x"
type textarea "My important event was"
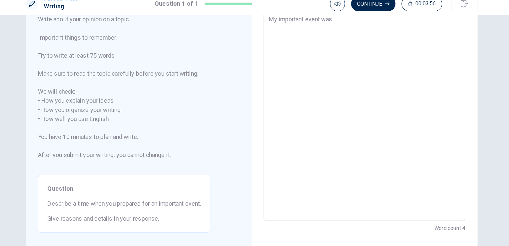
type textarea "x"
type textarea "My important event was e"
type textarea "x"
type textarea "My important event was ex"
type textarea "x"
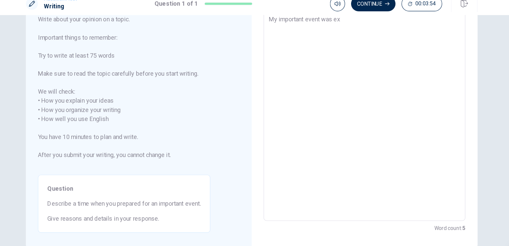
type textarea "My important event was e"
type textarea "x"
type textarea "My important event was"
type textarea "x"
type textarea "My important event was"
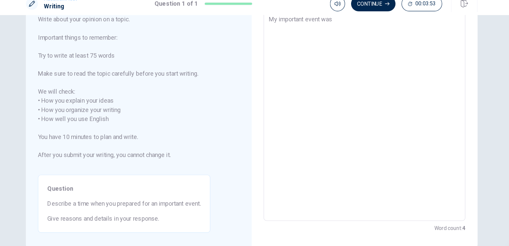
type textarea "x"
type textarea "My important event was"
type textarea "x"
type textarea "My important event was e"
click at [326, 25] on textarea "My important event was enterance exam of" at bounding box center [354, 109] width 169 height 177
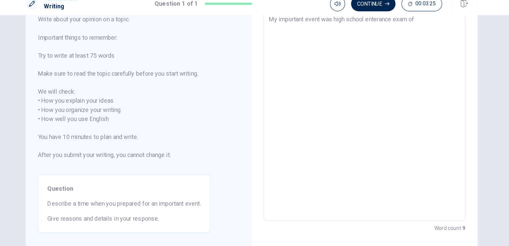
click at [406, 25] on textarea "My important event was high school enterance exam of" at bounding box center [354, 109] width 169 height 177
click at [270, 22] on textarea "My important event was high school enterance exam of our students." at bounding box center [354, 109] width 169 height 177
click at [267, 33] on div "I am math teacher in [DEMOGRAPHIC_DATA] job. My important event was high school…" at bounding box center [354, 109] width 178 height 188
click at [270, 33] on textarea "I am math teacher in [DEMOGRAPHIC_DATA] job. My important event was high school…" at bounding box center [354, 109] width 169 height 177
click at [372, 30] on textarea "I am math teacher in [DEMOGRAPHIC_DATA] job. My important event was high school…" at bounding box center [354, 109] width 169 height 177
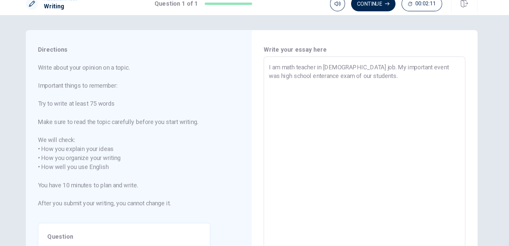
scroll to position [0, 0]
click at [405, 75] on textarea "I am math teacher in [DEMOGRAPHIC_DATA] job. My important event was high school…" at bounding box center [354, 152] width 169 height 177
click at [317, 82] on textarea "I am math teacher in [DEMOGRAPHIC_DATA] job. My important event was high school…" at bounding box center [354, 152] width 169 height 177
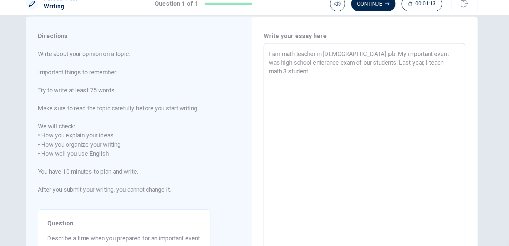
scroll to position [12, 0]
click at [306, 69] on textarea "I am math teacher in [DEMOGRAPHIC_DATA] job. My important event was high school…" at bounding box center [354, 140] width 169 height 177
click at [326, 73] on textarea "I am math teacher in [DEMOGRAPHIC_DATA] job. My important event was high school…" at bounding box center [354, 140] width 169 height 177
click at [311, 78] on textarea "I am math teacher in [DEMOGRAPHIC_DATA] job. My important event was high school…" at bounding box center [354, 140] width 169 height 177
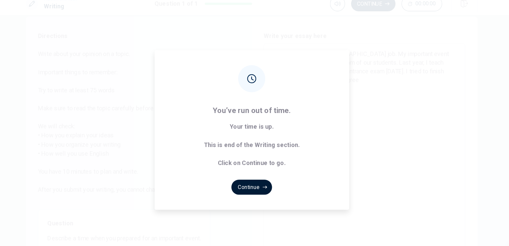
click at [257, 176] on button "Continue" at bounding box center [254, 173] width 36 height 13
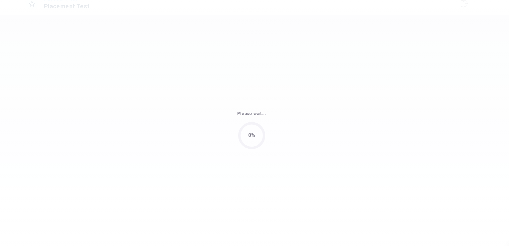
scroll to position [0, 0]
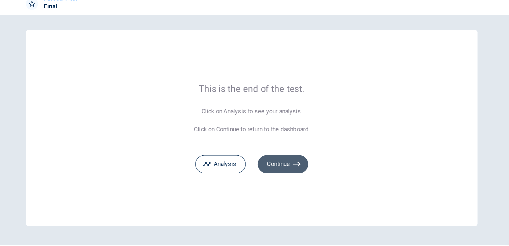
click at [283, 154] on button "Continue" at bounding box center [282, 153] width 45 height 16
